Goal: Information Seeking & Learning: Compare options

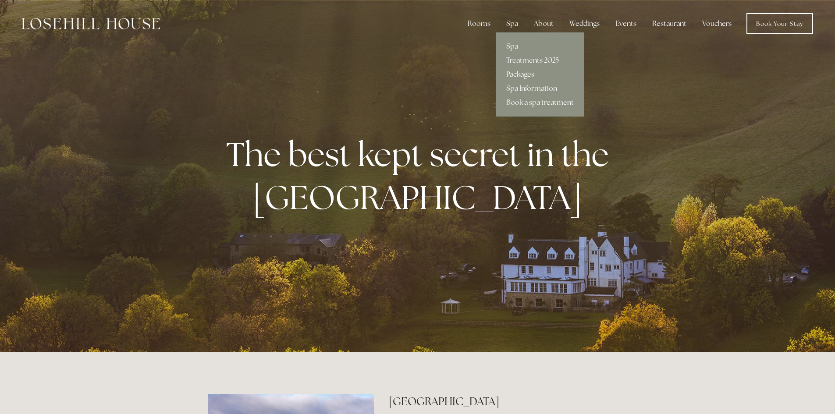
click at [527, 72] on link "Packages" at bounding box center [540, 74] width 89 height 14
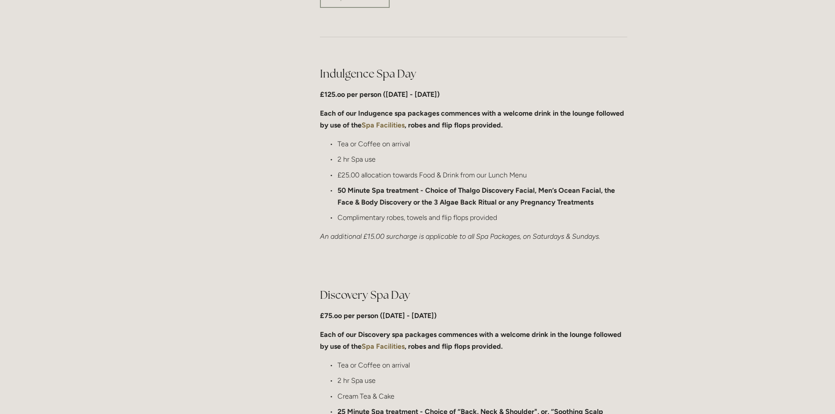
scroll to position [438, 0]
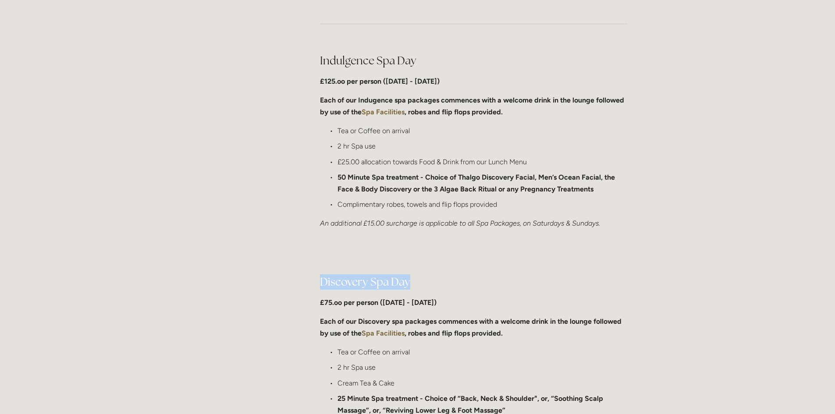
drag, startPoint x: 320, startPoint y: 281, endPoint x: 412, endPoint y: 282, distance: 92.0
click at [412, 282] on h2 "Discovery Spa Day" at bounding box center [473, 281] width 307 height 15
copy h2 "Discovery Spa Day"
drag, startPoint x: 447, startPoint y: 301, endPoint x: 320, endPoint y: 302, distance: 126.7
click at [320, 302] on p "£75.oo per person (Monday - Friday)" at bounding box center [473, 303] width 307 height 12
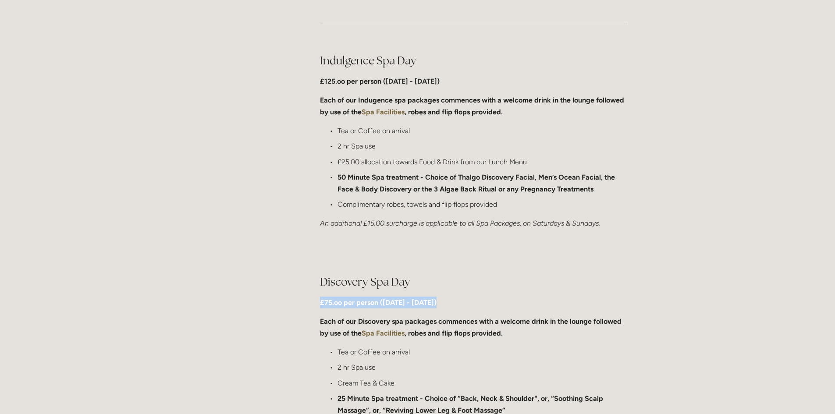
copy strong "£75.oo per person (Monday - Friday)"
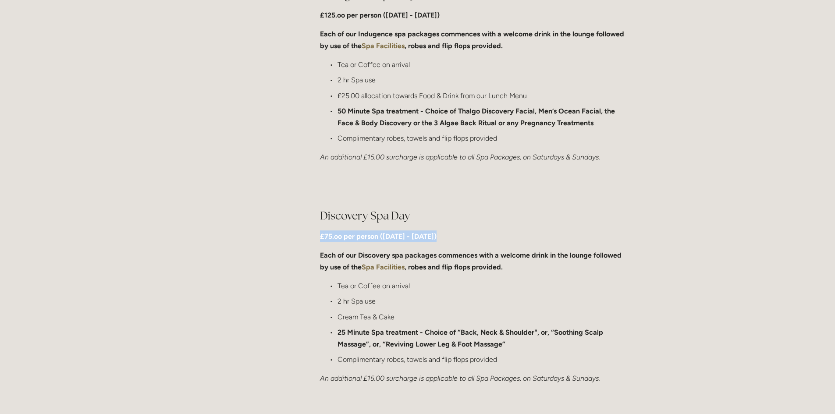
scroll to position [526, 0]
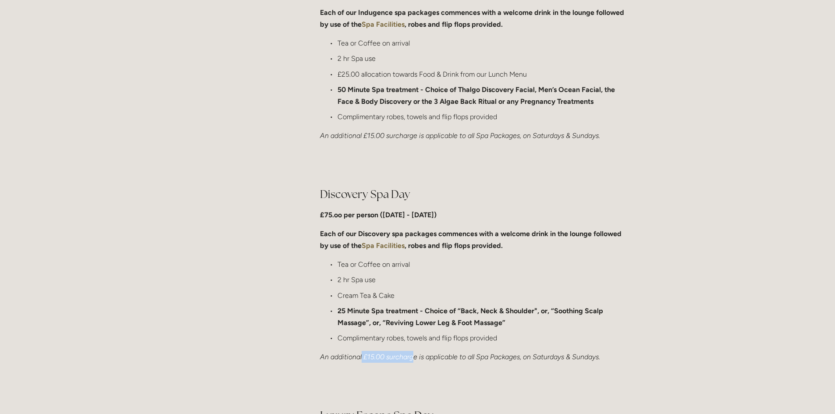
drag, startPoint x: 362, startPoint y: 356, endPoint x: 415, endPoint y: 360, distance: 53.6
click at [415, 360] on em "An additional £15.00 surcharge is applicable to all Spa Packages, on Saturdays …" at bounding box center [460, 357] width 280 height 8
click at [362, 374] on div at bounding box center [473, 386] width 322 height 30
drag, startPoint x: 330, startPoint y: 357, endPoint x: 418, endPoint y: 362, distance: 87.8
click at [418, 362] on p "An additional £15.00 surcharge is applicable to all Spa Packages, on Saturdays …" at bounding box center [473, 357] width 307 height 12
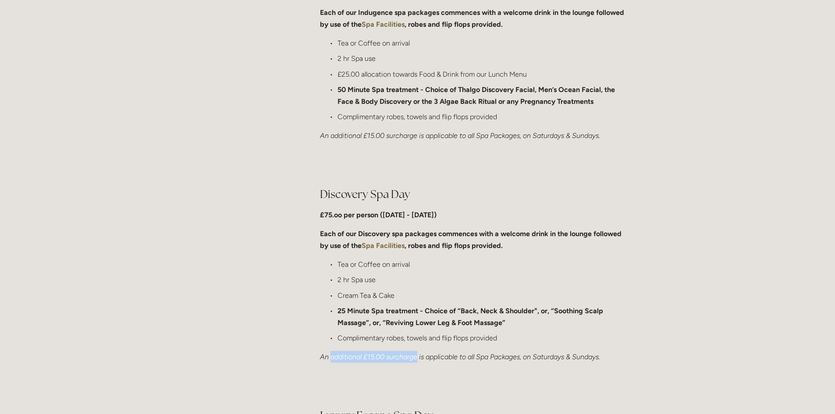
copy em "additional £15.00 surcharge"
drag, startPoint x: 534, startPoint y: 355, endPoint x: 611, endPoint y: 356, distance: 76.7
click at [611, 356] on p "An additional £15.00 surcharge is applicable to all Spa Packages, on Saturdays …" at bounding box center [473, 357] width 307 height 12
drag, startPoint x: 524, startPoint y: 358, endPoint x: 613, endPoint y: 357, distance: 88.5
click at [613, 357] on p "An additional £15.00 surcharge is applicable to all Spa Packages, on Saturdays …" at bounding box center [473, 357] width 307 height 12
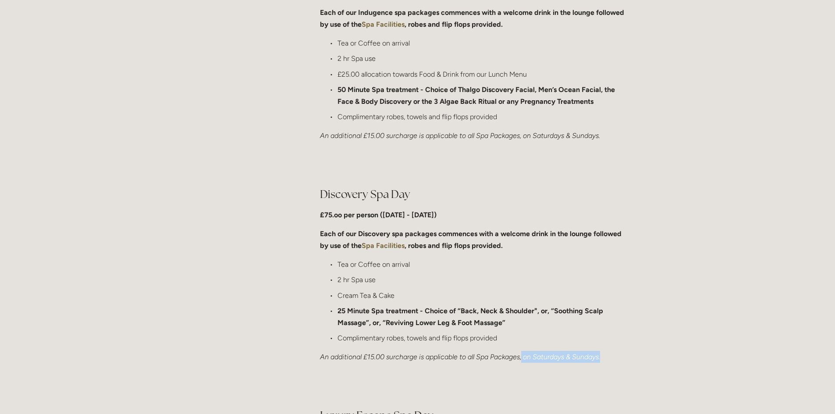
copy em "on Saturdays & Sundays."
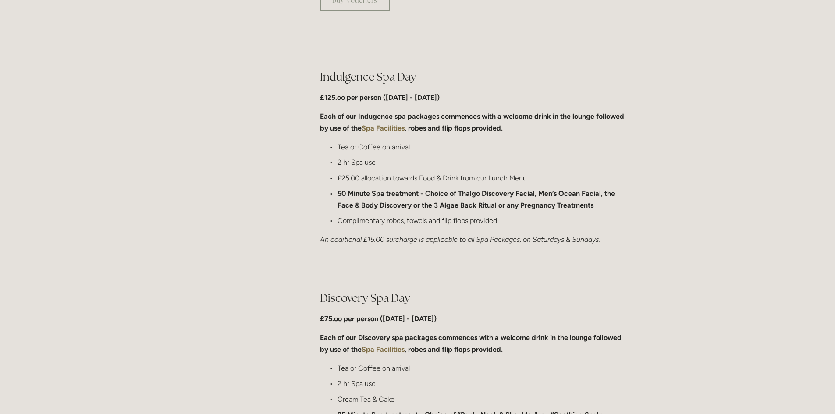
scroll to position [394, 0]
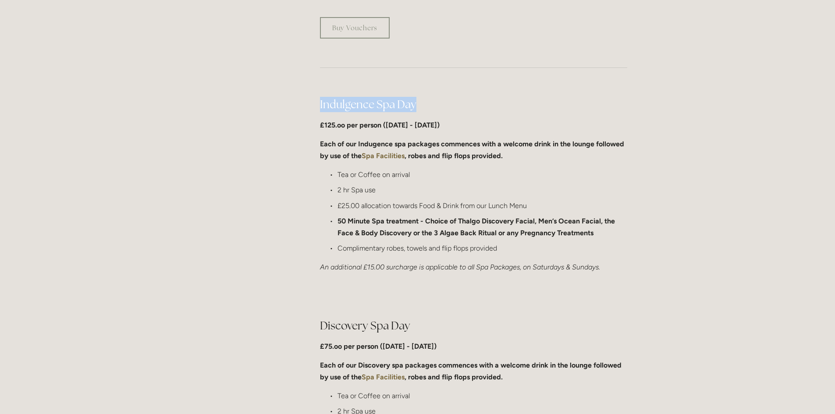
drag, startPoint x: 316, startPoint y: 106, endPoint x: 417, endPoint y: 105, distance: 100.4
click at [417, 105] on div "Indulgence Spa Day £125.oo per person (Monday - Friday) Each of our Indugence s…" at bounding box center [473, 185] width 322 height 192
click at [331, 129] on strong "£125.oo per person (Monday - Friday)" at bounding box center [380, 125] width 120 height 8
drag, startPoint x: 319, startPoint y: 100, endPoint x: 449, endPoint y: 121, distance: 131.8
click at [449, 121] on div "Indulgence Spa Day £125.oo per person (Monday - Friday) Each of our Indugence s…" at bounding box center [473, 185] width 322 height 192
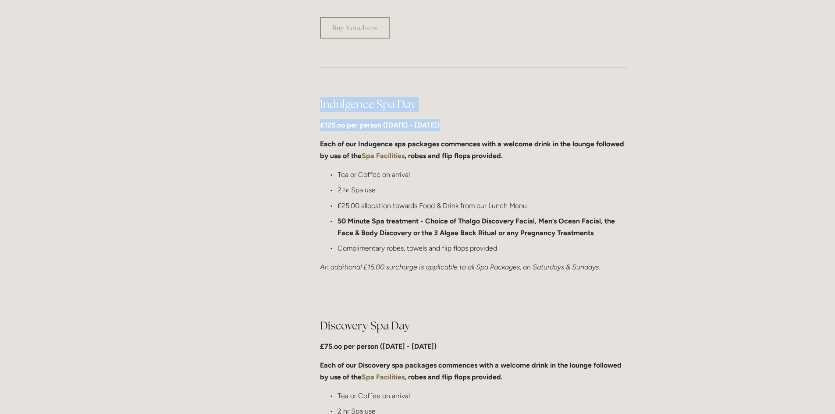
copy div "Indulgence Spa Day £125.oo per person (Monday - Friday)"
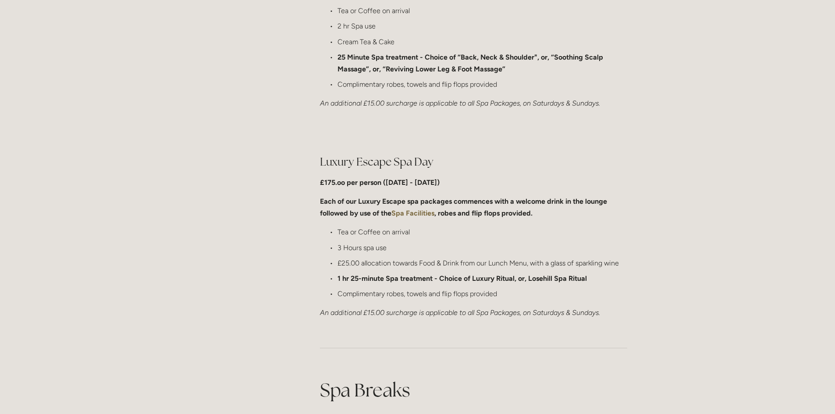
scroll to position [833, 0]
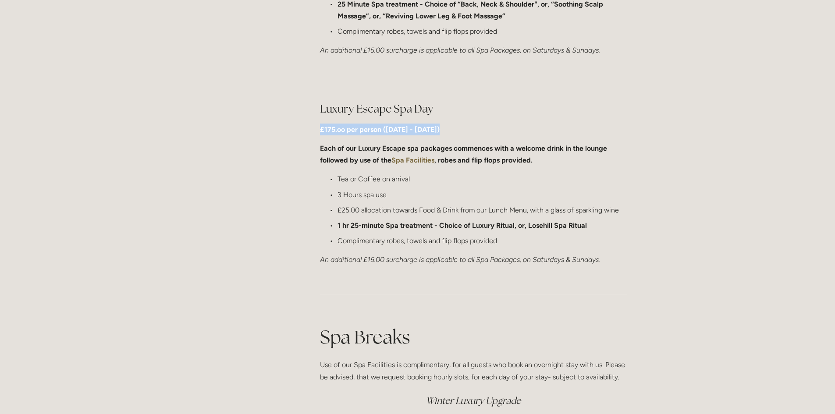
drag, startPoint x: 313, startPoint y: 129, endPoint x: 449, endPoint y: 133, distance: 135.5
click at [449, 133] on div "Luxury Escape Spa Day £175.oo per person (Monday - Friday) Each of our Luxury E…" at bounding box center [473, 184] width 322 height 180
drag, startPoint x: 312, startPoint y: 104, endPoint x: 443, endPoint y: 128, distance: 133.7
click at [443, 128] on div "Luxury Escape Spa Day £175.oo per person (Monday - Friday) Each of our Luxury E…" at bounding box center [473, 184] width 322 height 180
copy div "Luxury Escape Spa Day £175.oo per person (Monday - Friday)"
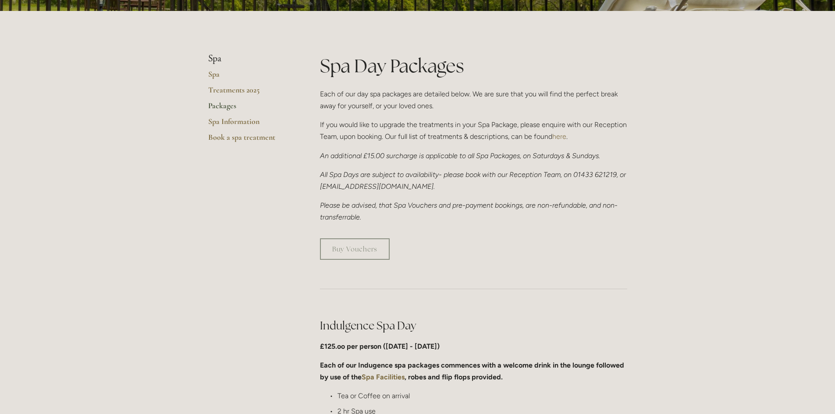
scroll to position [0, 0]
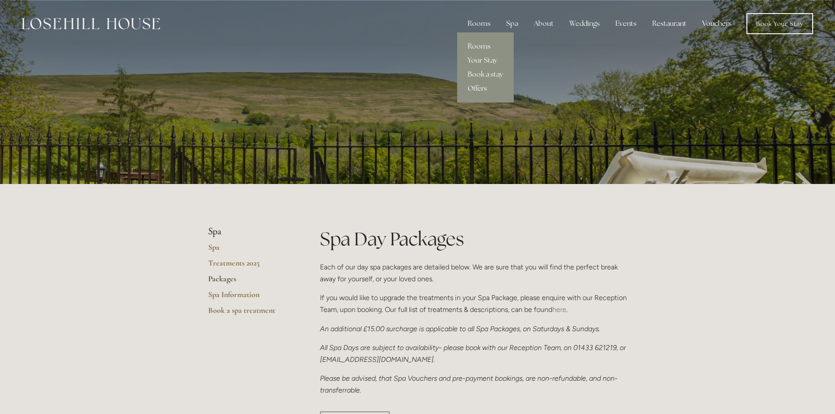
click at [486, 87] on link "Offers" at bounding box center [485, 89] width 57 height 14
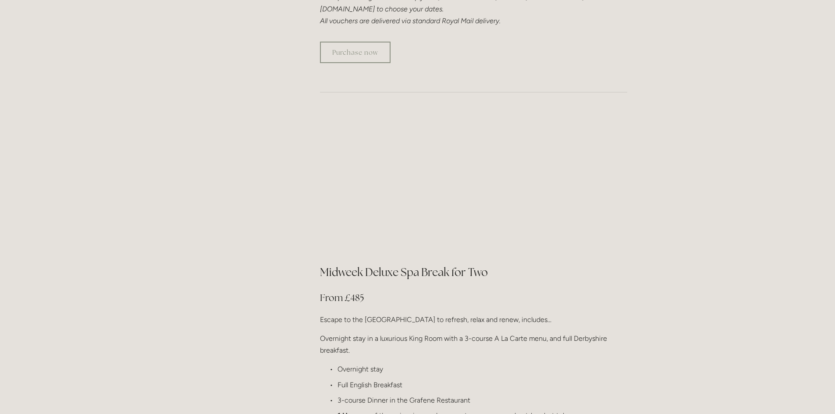
scroll to position [920, 0]
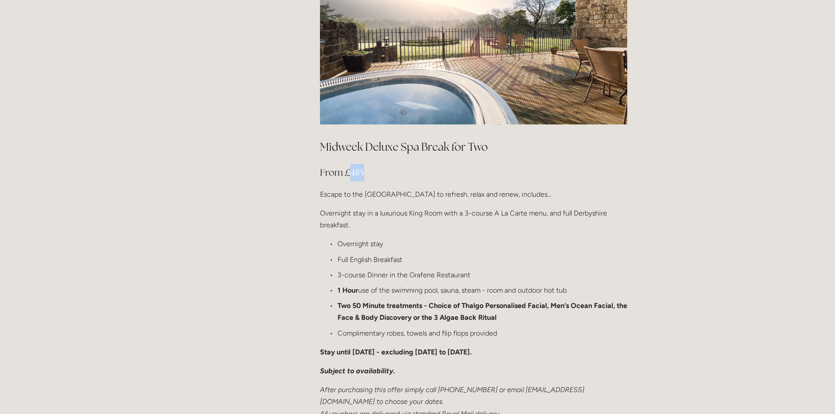
drag, startPoint x: 352, startPoint y: 148, endPoint x: 363, endPoint y: 147, distance: 10.5
click at [363, 164] on h3 "From £485" at bounding box center [473, 173] width 307 height 18
click at [378, 164] on h3 "From £485" at bounding box center [473, 173] width 307 height 18
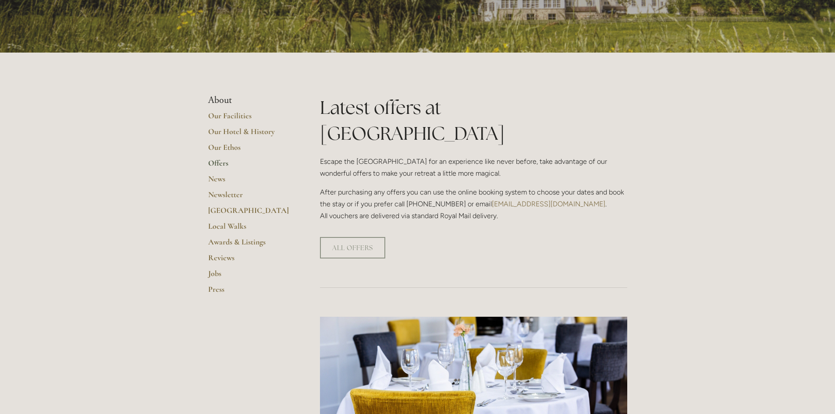
scroll to position [0, 0]
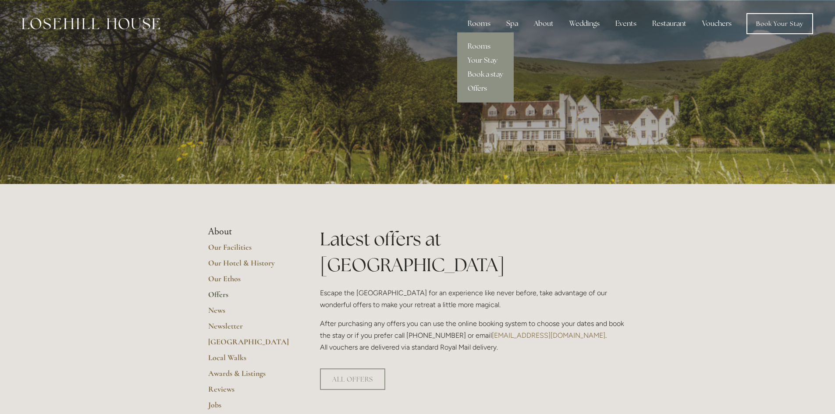
click at [485, 90] on link "Offers" at bounding box center [485, 89] width 57 height 14
click at [481, 89] on link "Offers" at bounding box center [485, 89] width 57 height 14
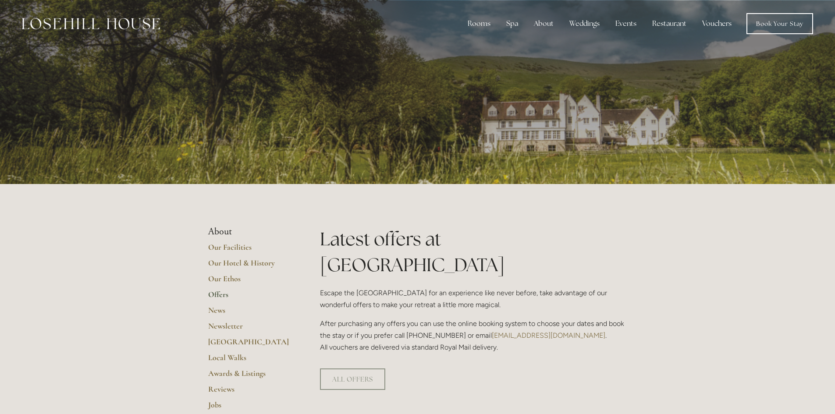
click at [711, 22] on link "Vouchers" at bounding box center [716, 24] width 43 height 18
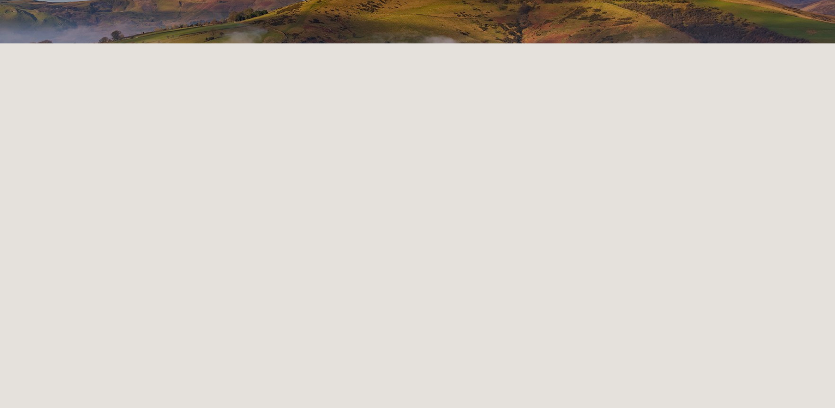
scroll to position [272, 0]
